Goal: Information Seeking & Learning: Understand process/instructions

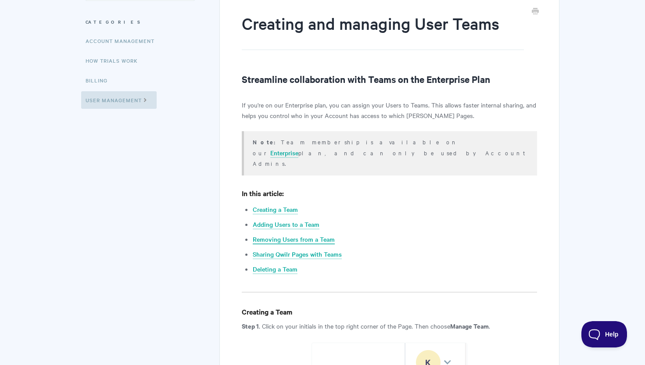
click at [311, 235] on link "Removing Users from a Team" at bounding box center [294, 240] width 82 height 10
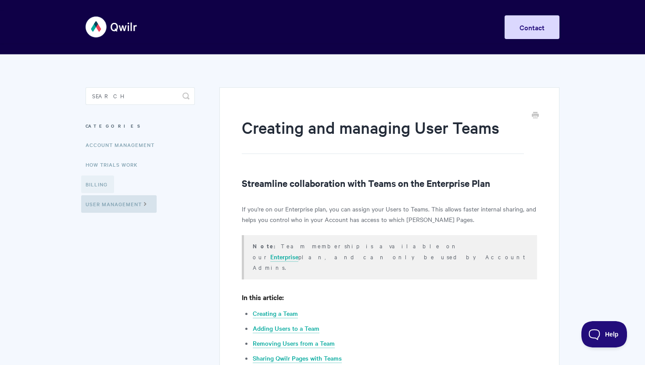
click at [109, 179] on link "Billing" at bounding box center [97, 184] width 33 height 18
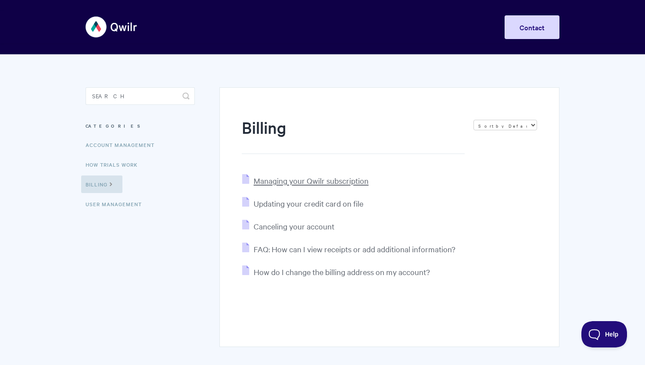
click at [290, 185] on span "Managing your Qwilr subscription" at bounding box center [310, 180] width 115 height 10
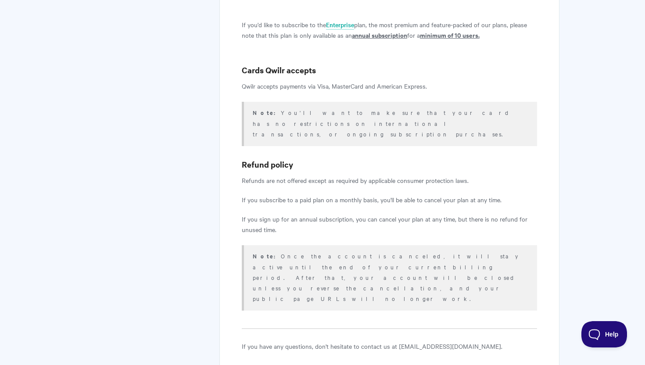
scroll to position [1152, 0]
